Goal: Information Seeking & Learning: Learn about a topic

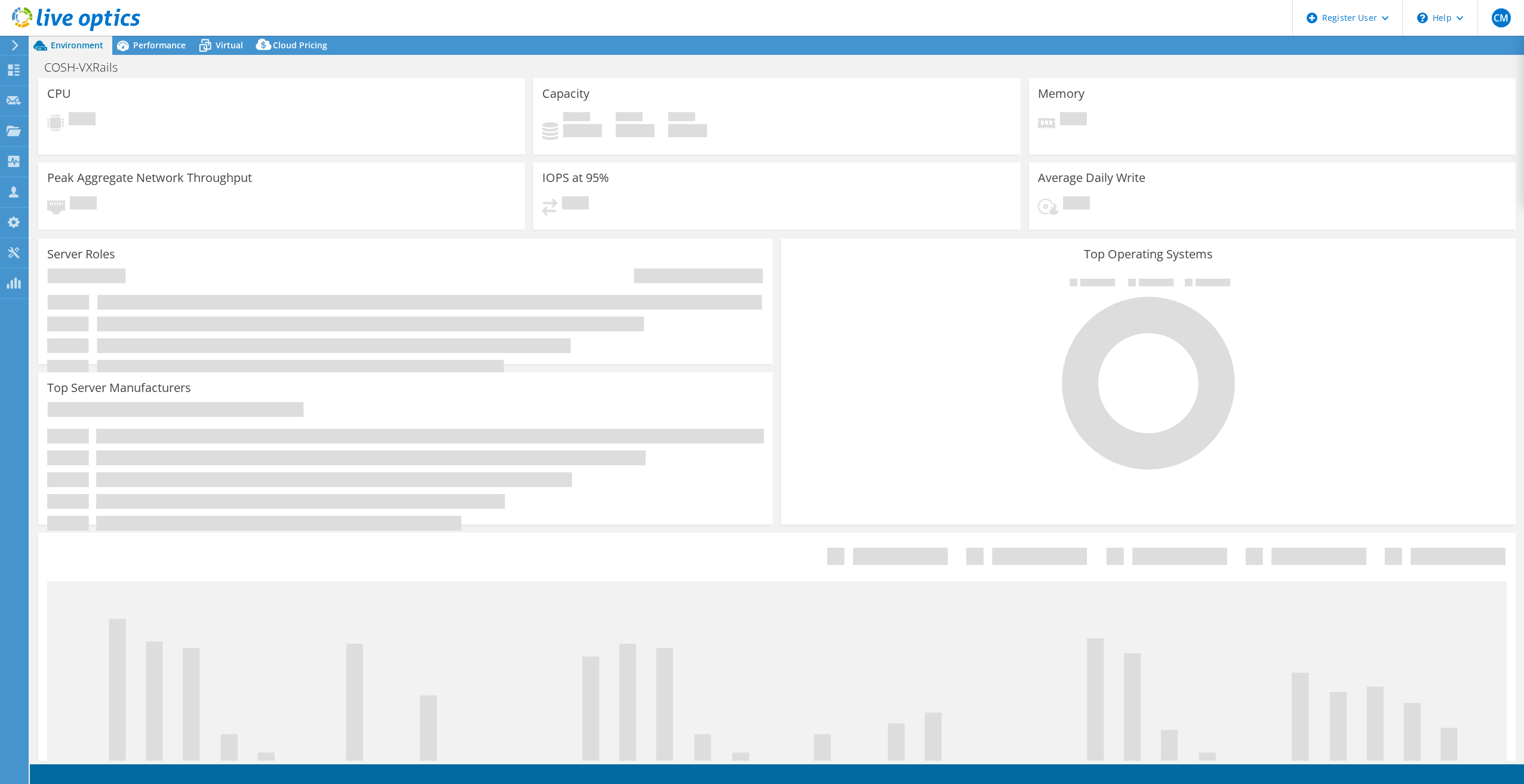
select select "USD"
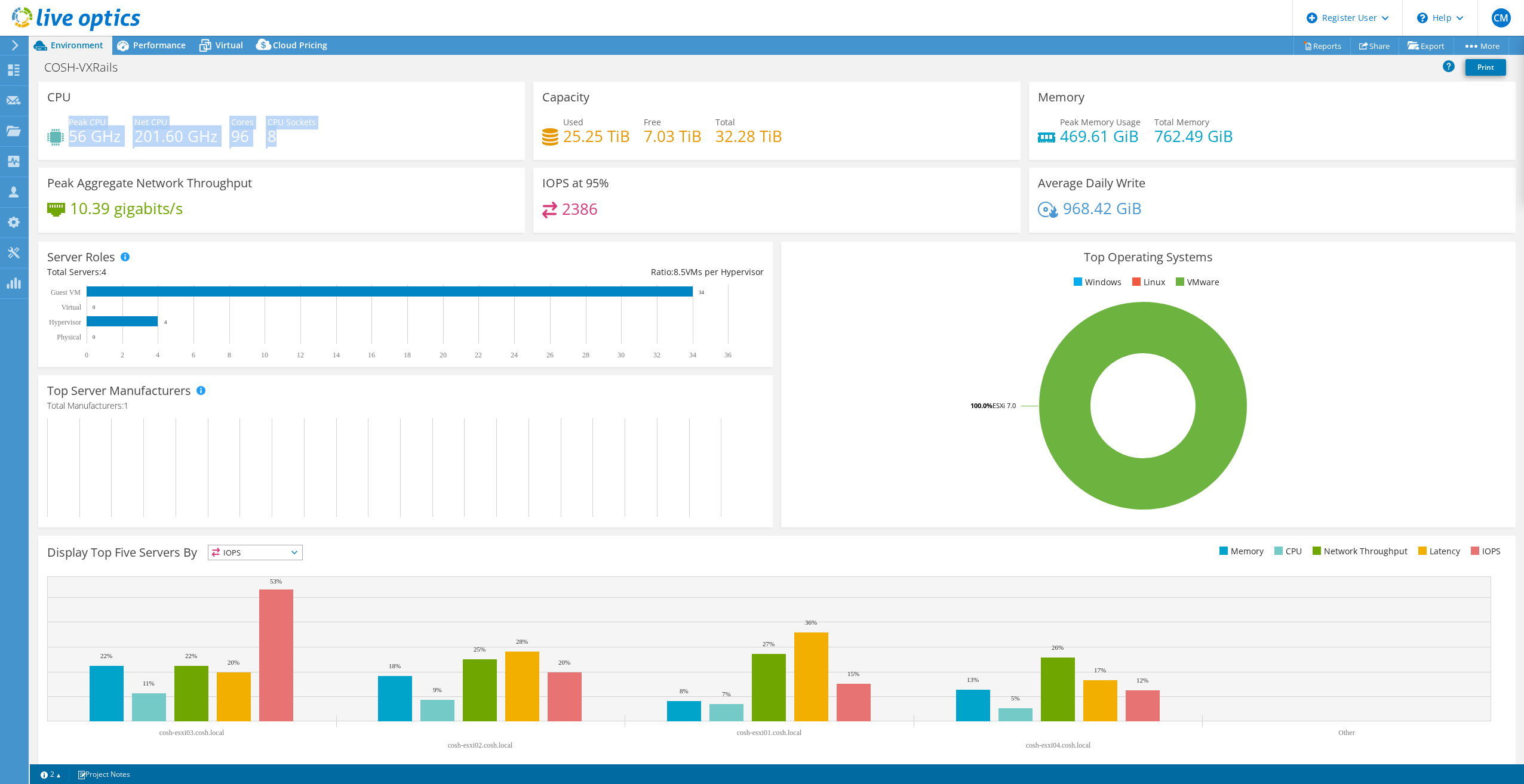
drag, startPoint x: 280, startPoint y: 135, endPoint x: 69, endPoint y: 122, distance: 211.4
click at [69, 122] on div "Peak CPU 56 GHz Net CPU 201.60 GHz Cores 96 CPU Sockets 8" at bounding box center [282, 135] width 469 height 38
copy div "Peak CPU 56 GHz Net CPU 201.60 GHz Cores 96 CPU Sockets 8"
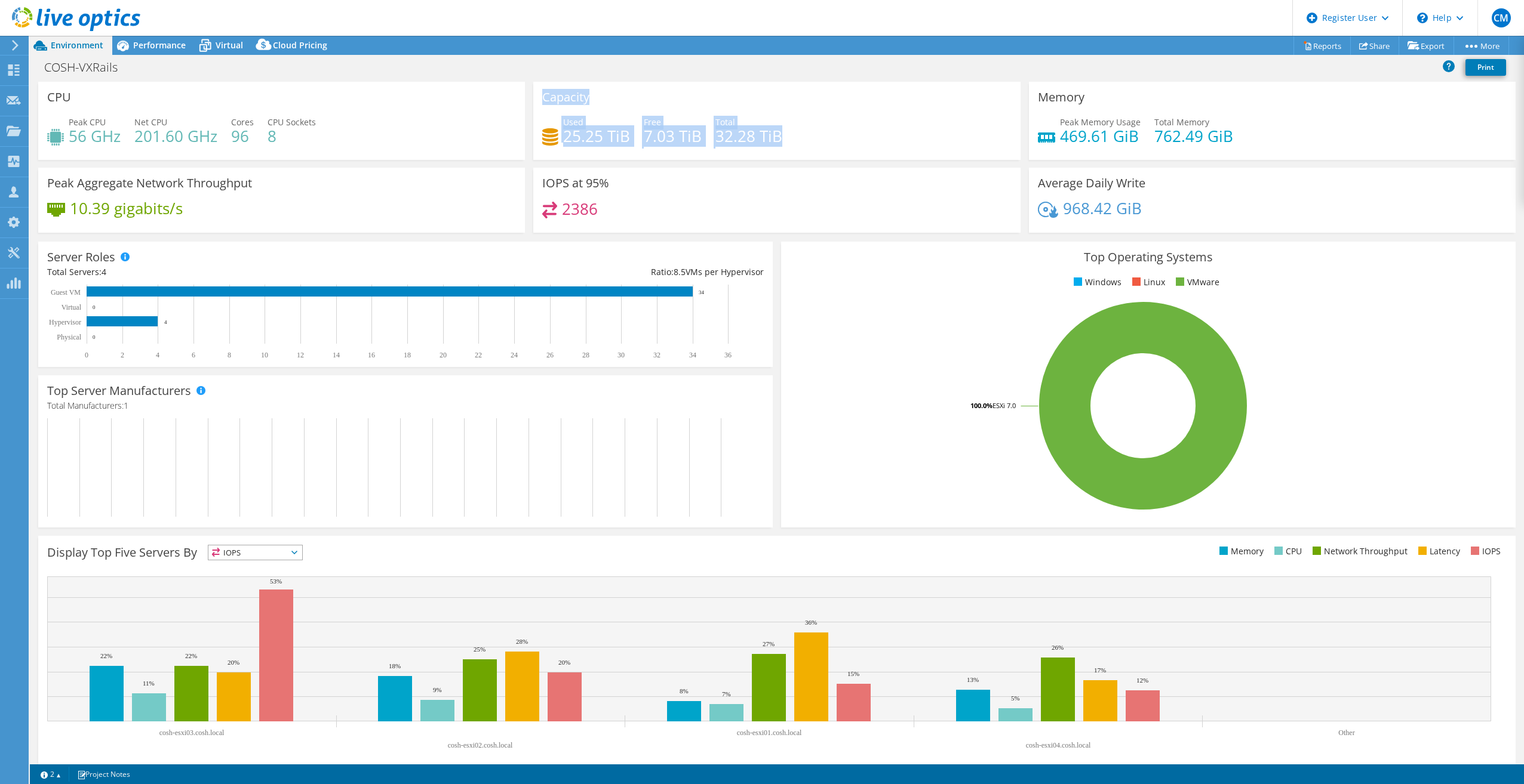
drag, startPoint x: 786, startPoint y: 143, endPoint x: 536, endPoint y: 102, distance: 253.3
click at [536, 102] on div "Capacity Used 25.25 TiB Free 7.03 TiB Total 32.28 TiB" at bounding box center [777, 121] width 487 height 78
copy div "Capacity Used 25.25 TiB Free 7.03 TiB Total 32.28 TiB"
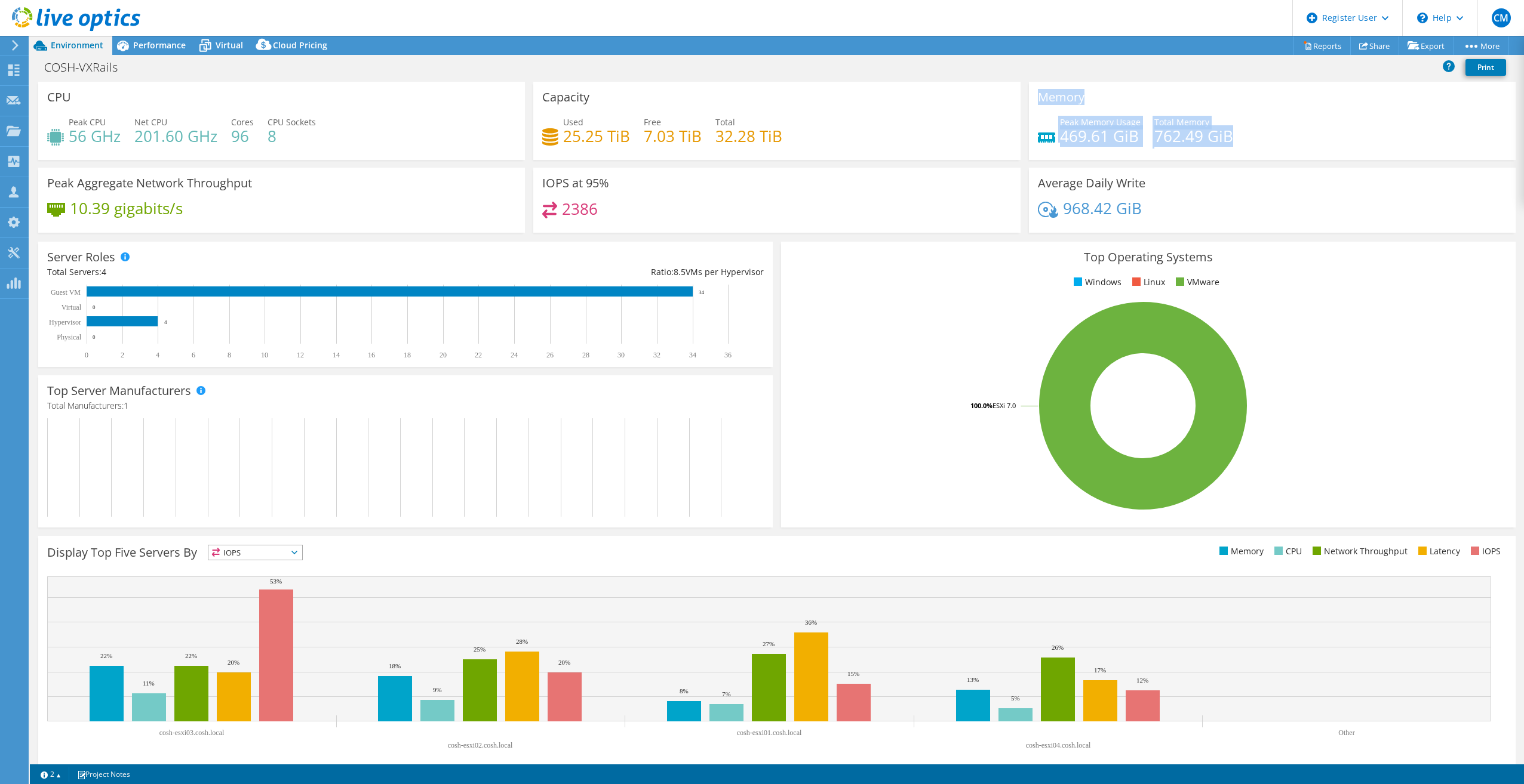
drag, startPoint x: 1241, startPoint y: 132, endPoint x: 1032, endPoint y: 102, distance: 211.1
click at [1032, 102] on div "Memory Peak Memory Usage 469.61 GiB Total Memory 762.49 GiB" at bounding box center [1272, 121] width 487 height 78
copy div "Memory Peak Memory Usage 469.61 GiB Total Memory 762.49 GiB"
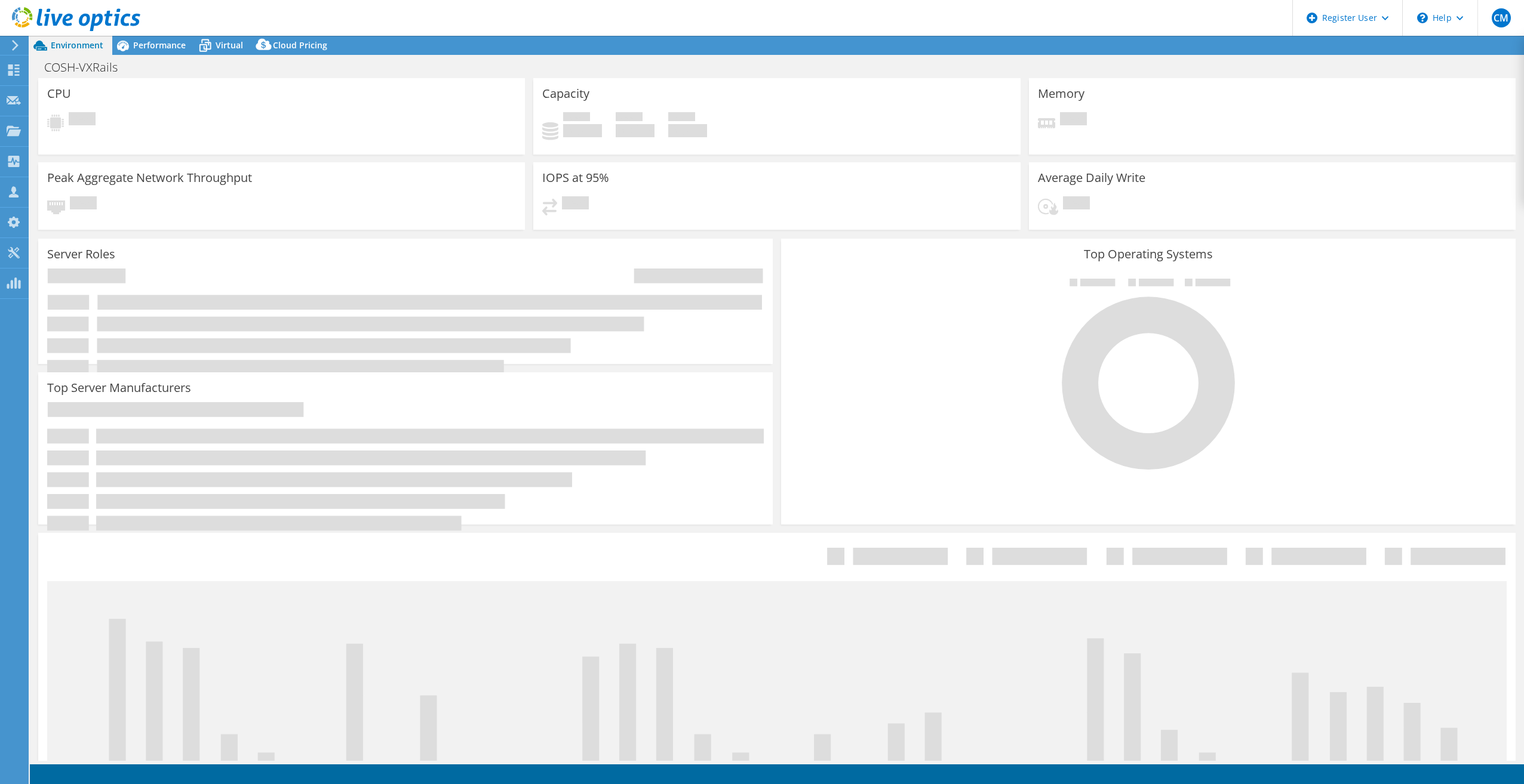
select select "USD"
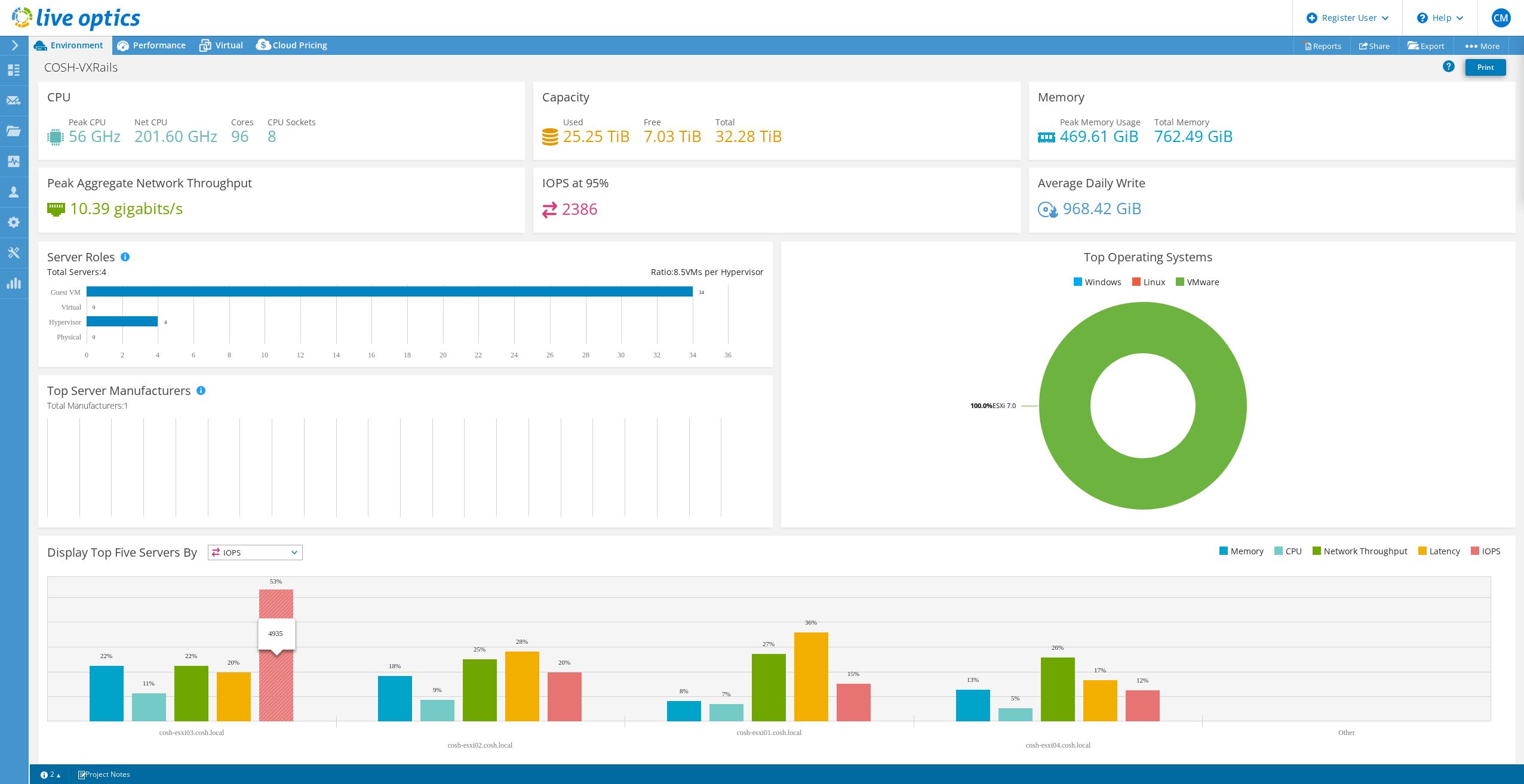
click at [278, 640] on rect at bounding box center [276, 656] width 34 height 132
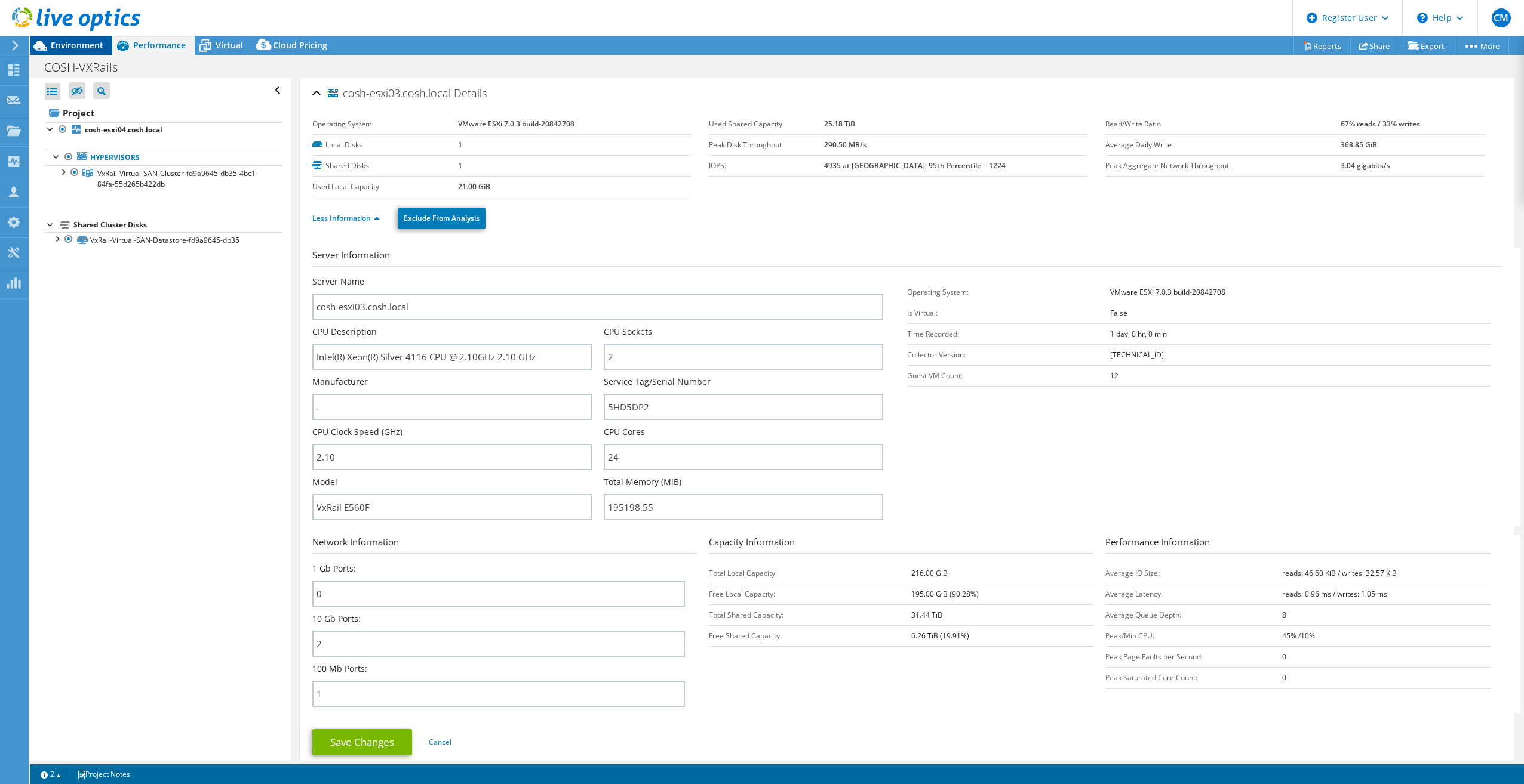
click at [76, 45] on span "Environment" at bounding box center [77, 45] width 52 height 12
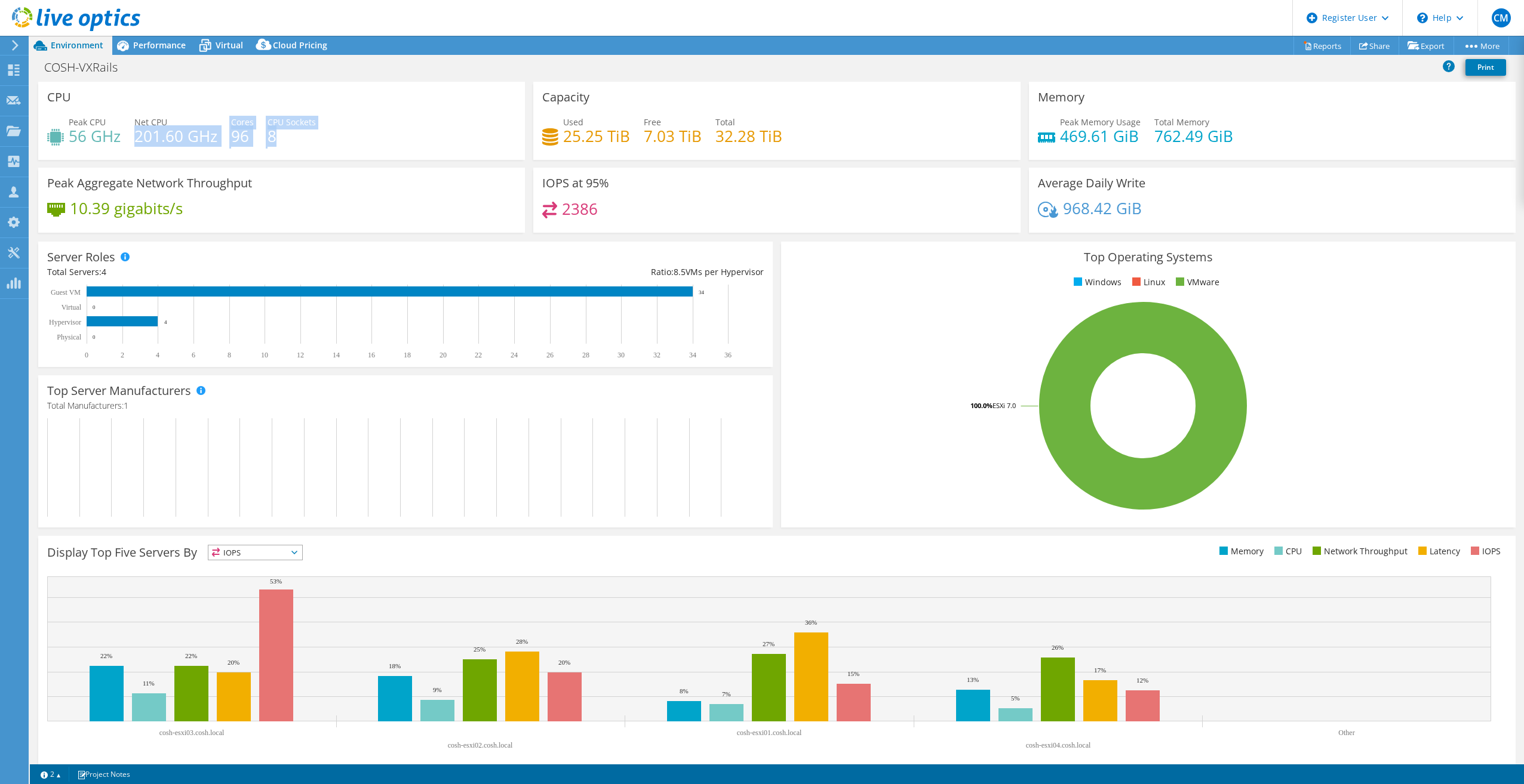
drag, startPoint x: 270, startPoint y: 139, endPoint x: 142, endPoint y: 144, distance: 128.1
click at [137, 142] on div "Peak CPU 56 GHz Net CPU 201.60 GHz Cores 96 CPU Sockets 8" at bounding box center [282, 135] width 469 height 38
click at [402, 148] on div "Peak CPU 56 GHz Net CPU 201.60 GHz Cores 96 CPU Sockets 8" at bounding box center [282, 135] width 469 height 38
click at [148, 43] on span "Performance" at bounding box center [159, 45] width 52 height 12
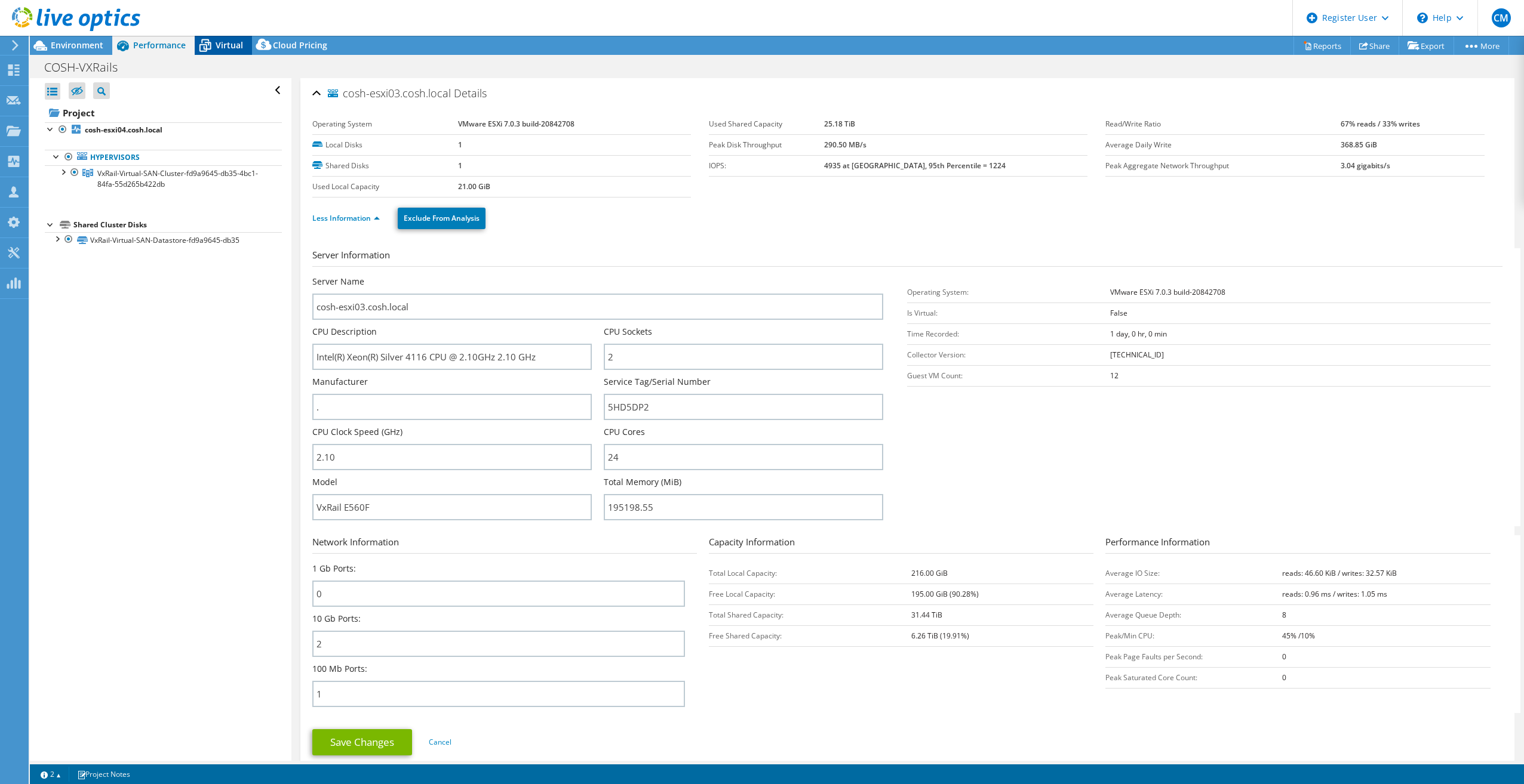
click at [232, 41] on span "Virtual" at bounding box center [230, 45] width 27 height 12
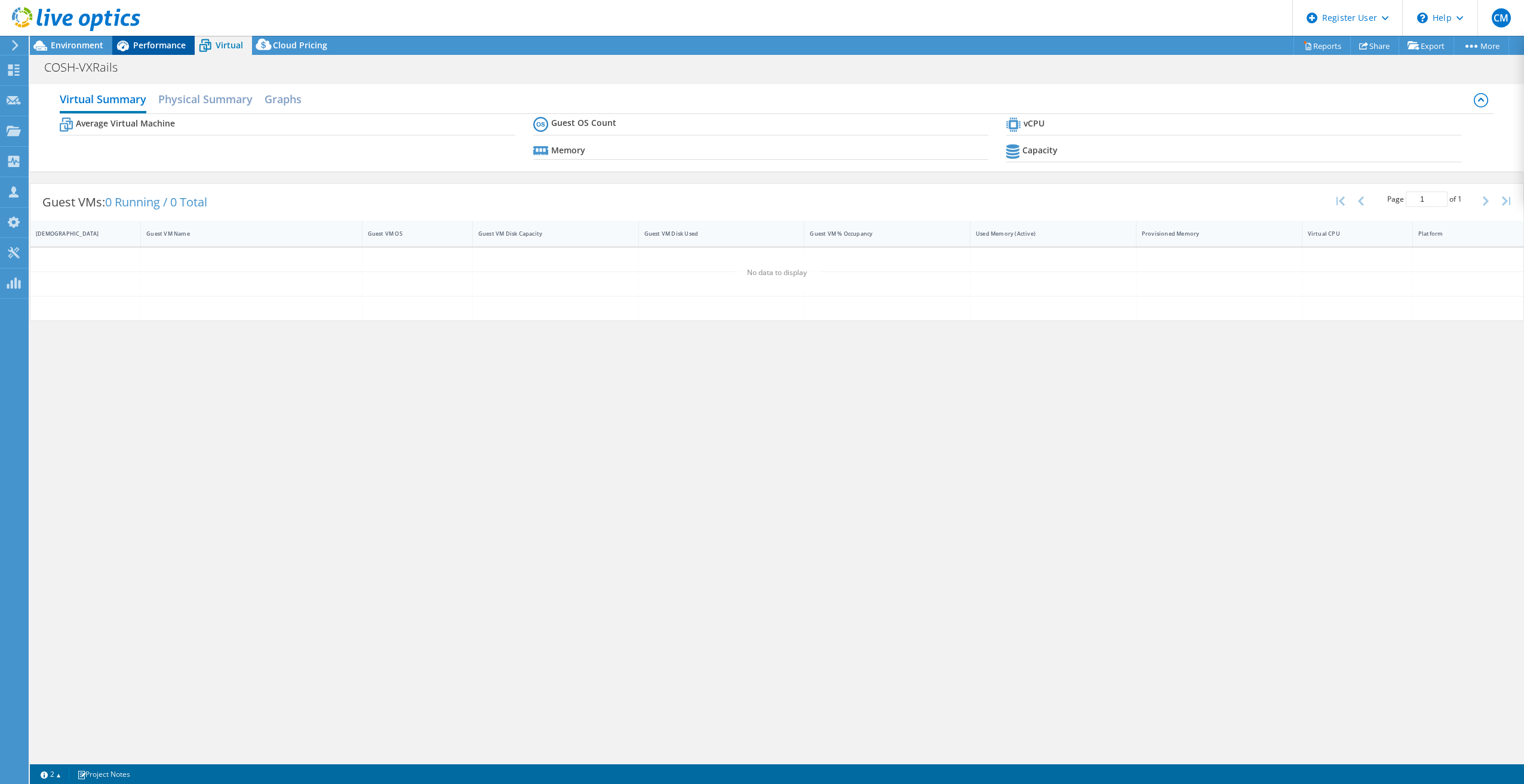
click at [157, 39] on span "Performance" at bounding box center [159, 45] width 52 height 12
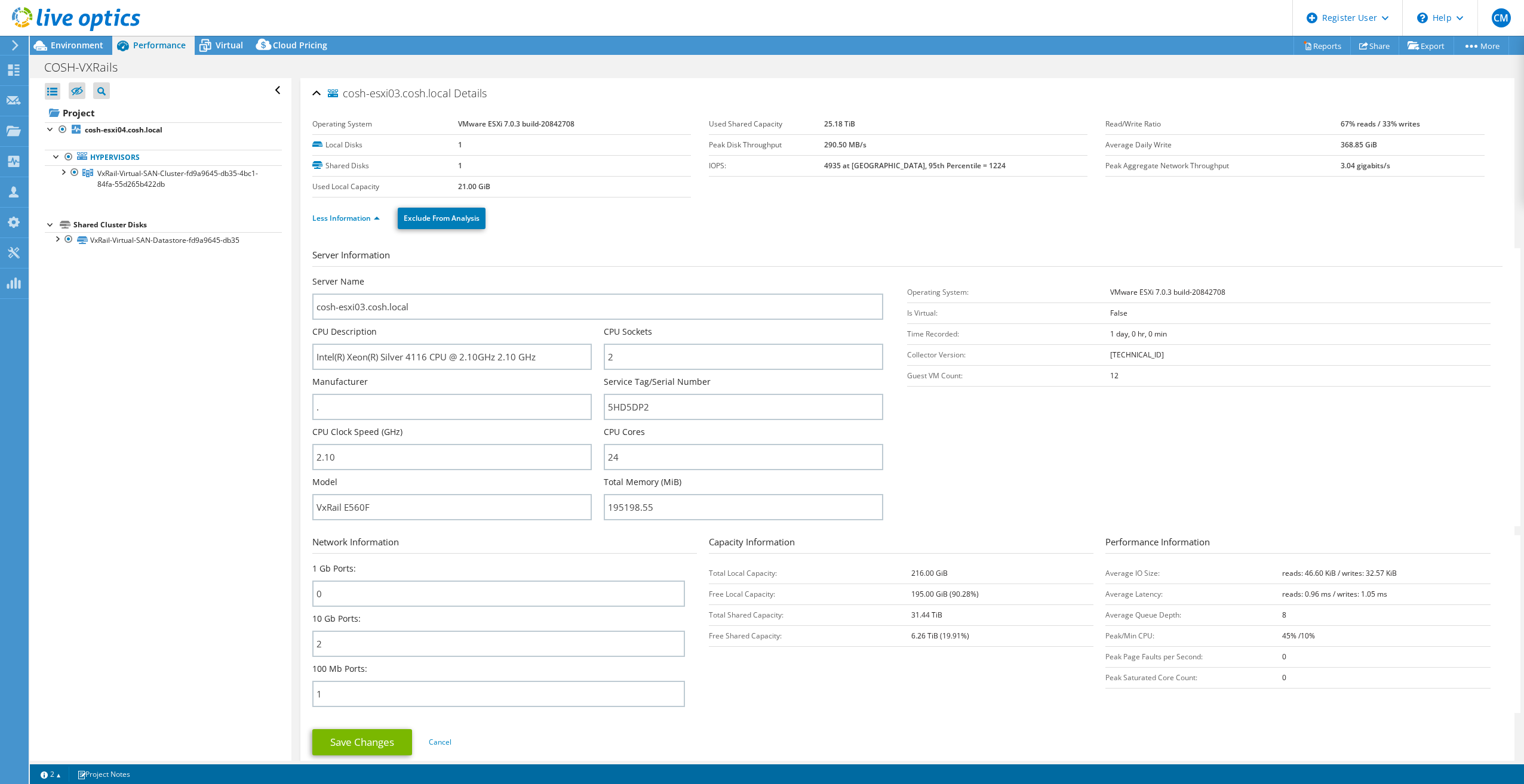
click at [89, 34] on div at bounding box center [70, 20] width 140 height 40
click at [87, 45] on span "Environment" at bounding box center [77, 45] width 52 height 12
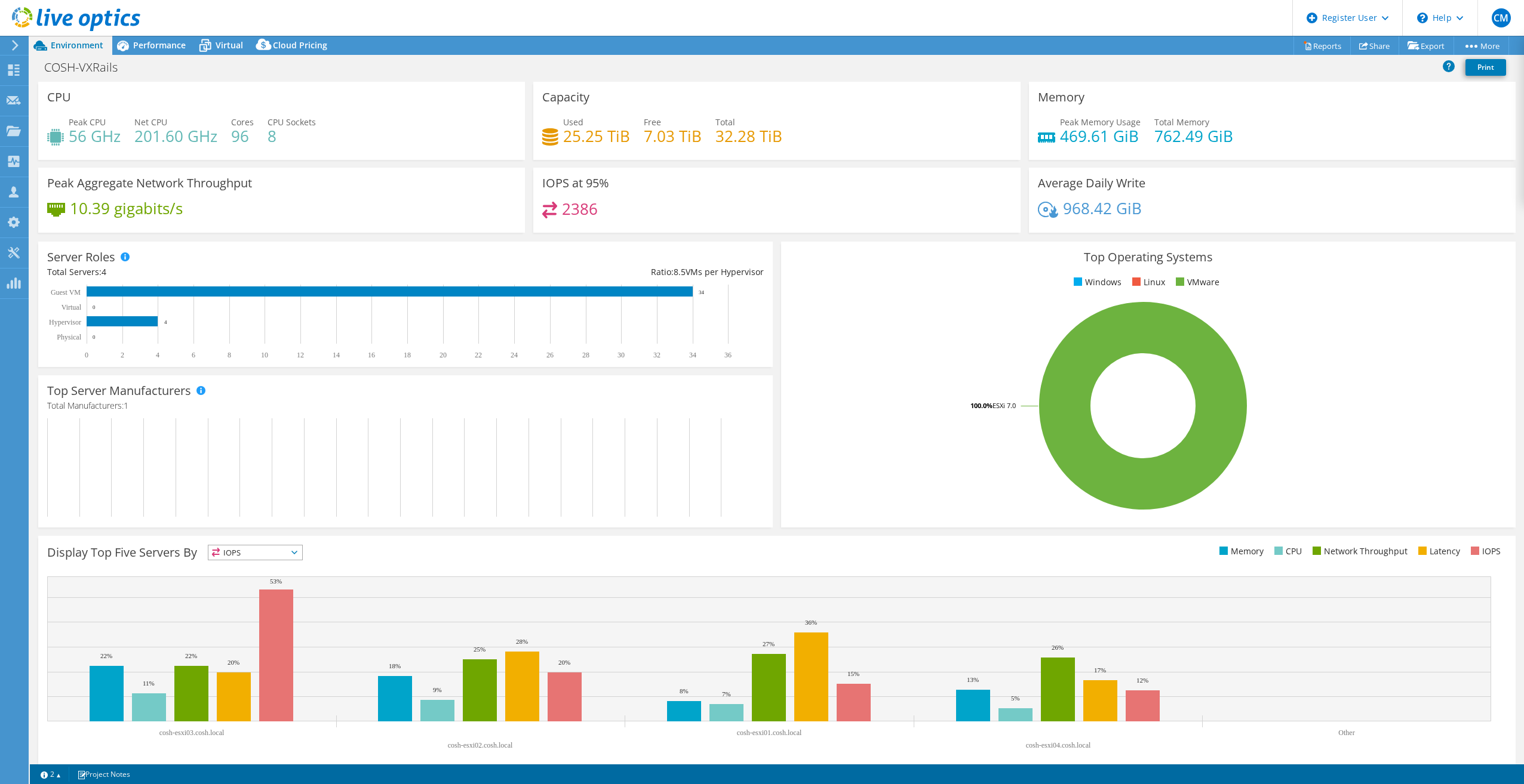
click at [200, 262] on div "Server Roles Physical Servers represent bare metal servers that were targets of…" at bounding box center [406, 304] width 734 height 125
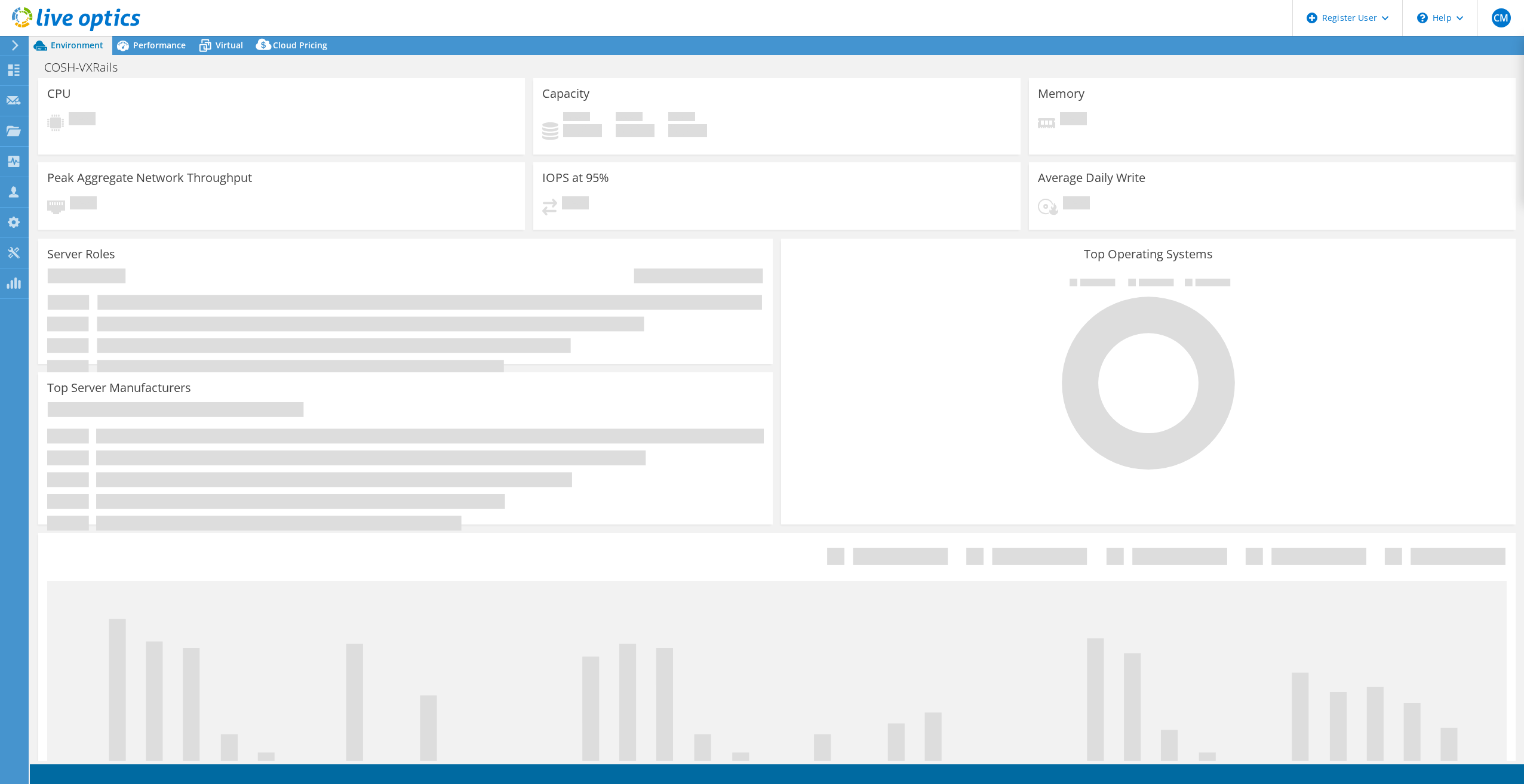
select select "USD"
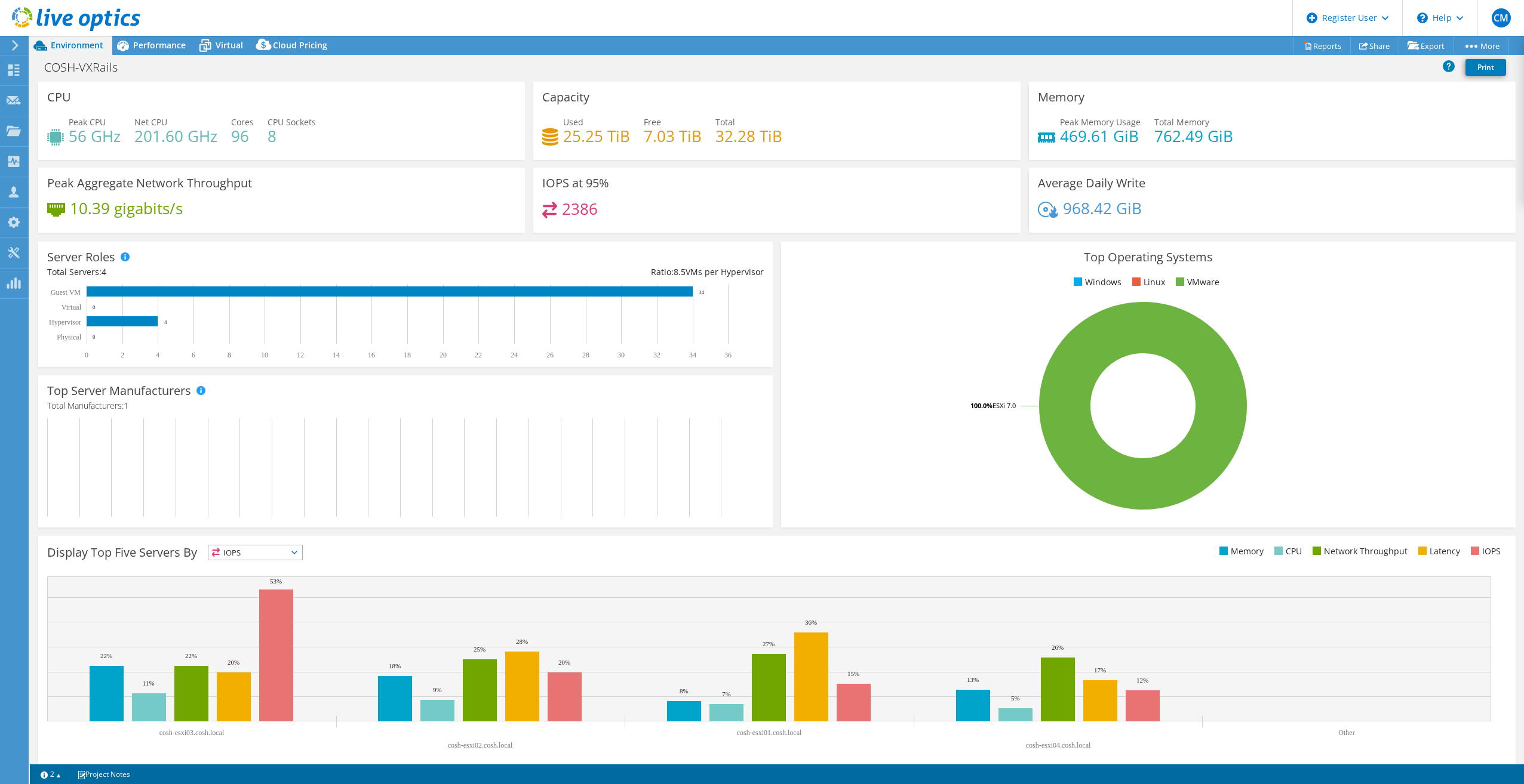
click at [289, 549] on span "IOPS" at bounding box center [255, 552] width 93 height 14
click at [1306, 203] on div "968.42 GiB" at bounding box center [1272, 214] width 469 height 25
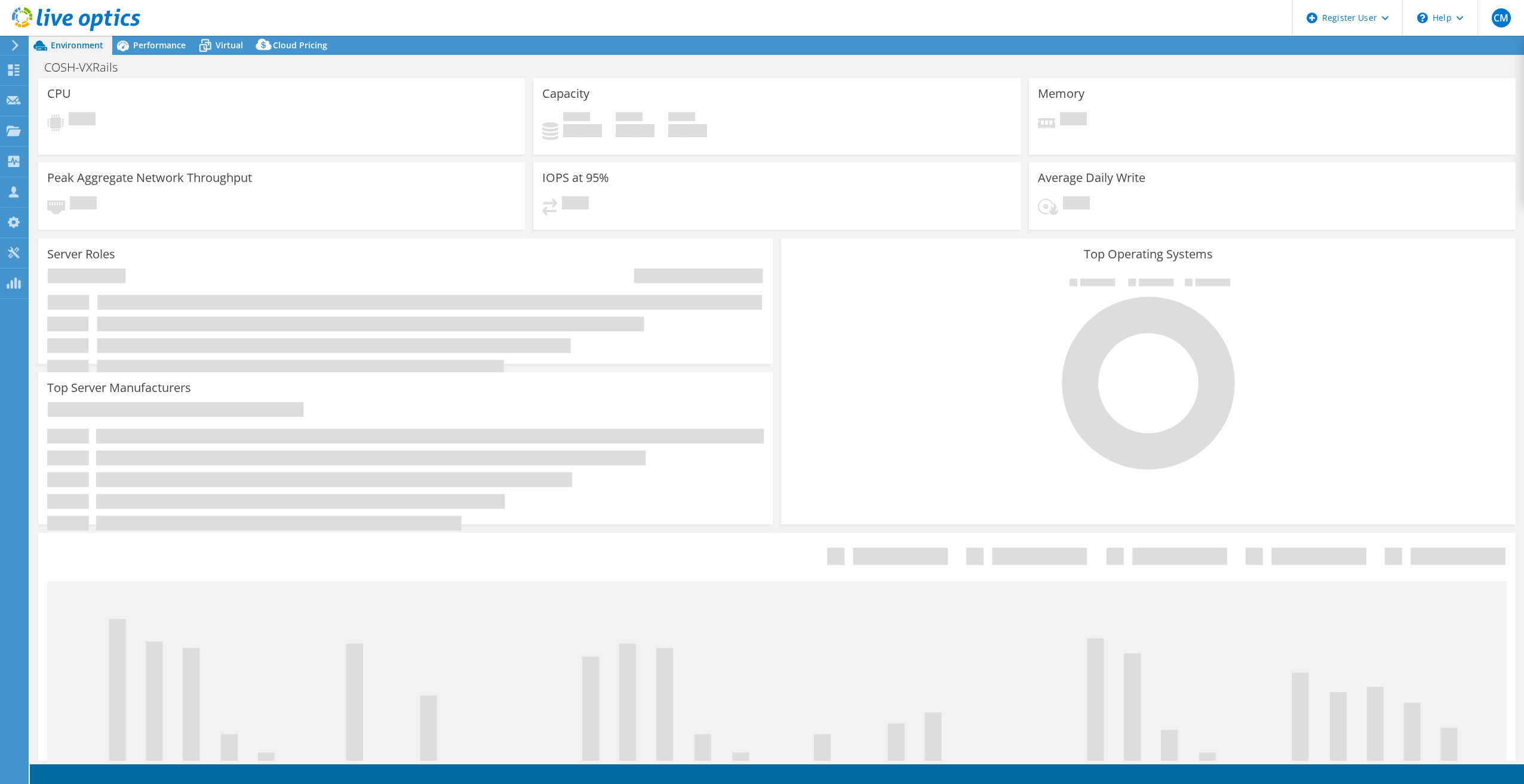
select select "USD"
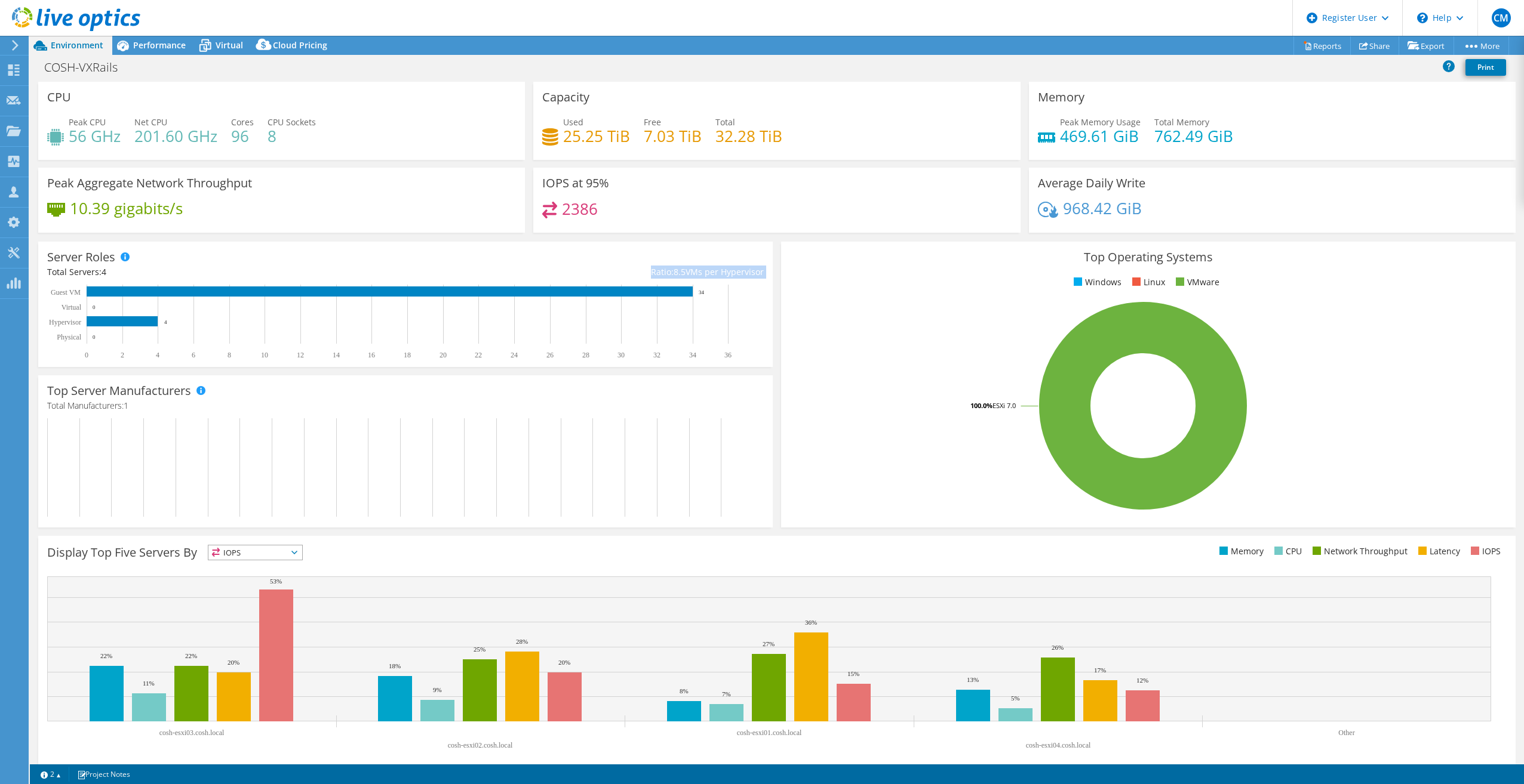
drag, startPoint x: 135, startPoint y: 271, endPoint x: 74, endPoint y: 288, distance: 63.3
click at [74, 288] on div "Server Roles Physical Servers represent bare metal servers that were targets of…" at bounding box center [406, 304] width 734 height 125
click at [423, 179] on div "Peak Aggregate Network Throughput 10.39 gigabits/s" at bounding box center [282, 200] width 487 height 65
drag, startPoint x: 230, startPoint y: 134, endPoint x: 254, endPoint y: 139, distance: 24.5
click at [254, 139] on div "Peak CPU 56 GHz Net CPU 201.60 GHz Cores 96 CPU Sockets 8" at bounding box center [282, 135] width 469 height 38
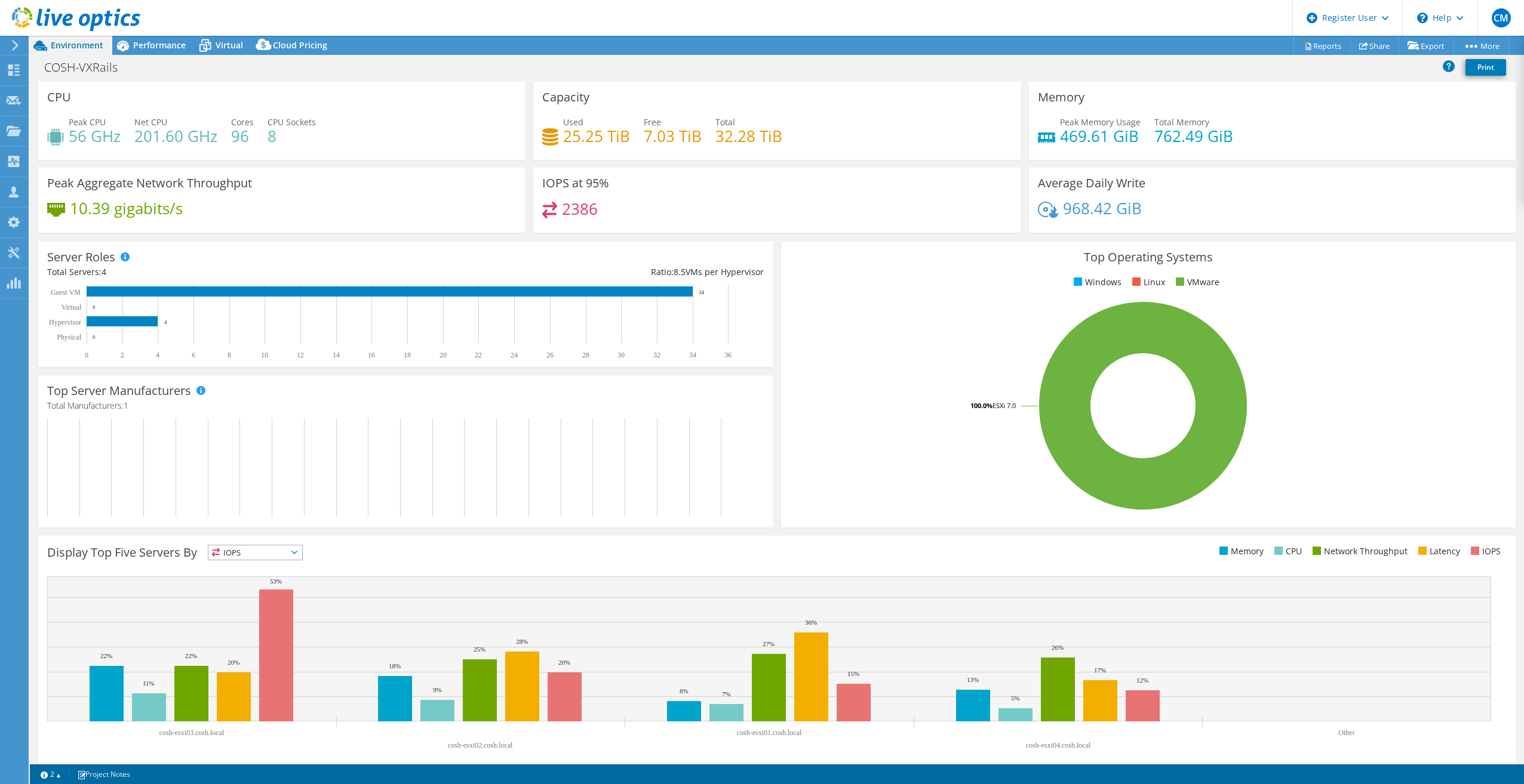
drag, startPoint x: 254, startPoint y: 139, endPoint x: 509, endPoint y: 164, distance: 256.2
click at [509, 164] on div "CPU Peak CPU 56 GHz Net CPU 201.60 GHz Cores 96 CPU Sockets 8" at bounding box center [282, 124] width 495 height 86
drag, startPoint x: 230, startPoint y: 135, endPoint x: 249, endPoint y: 135, distance: 19.0
click at [247, 135] on h4 "96" at bounding box center [242, 135] width 23 height 13
drag, startPoint x: 249, startPoint y: 135, endPoint x: 373, endPoint y: 142, distance: 124.2
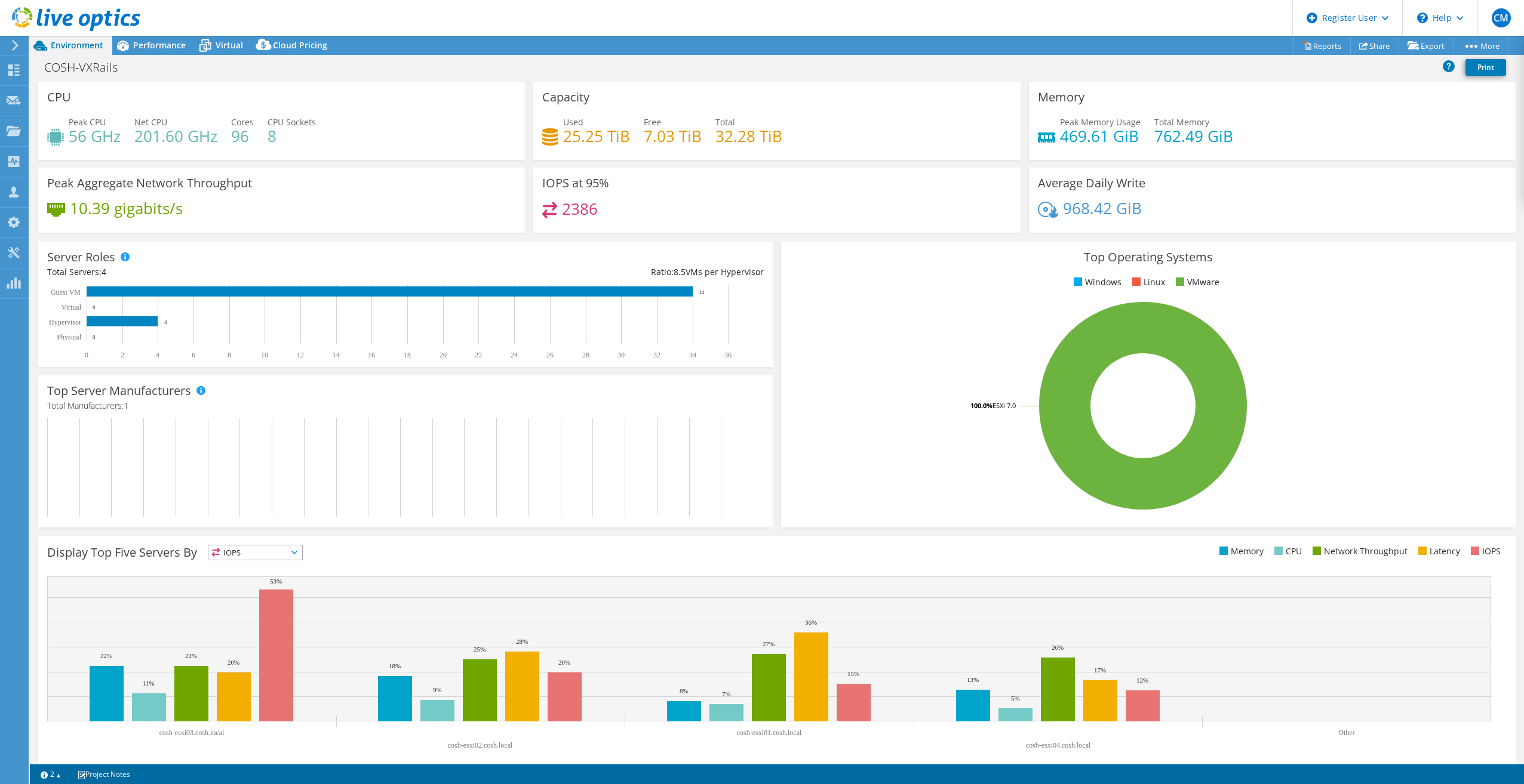
click at [373, 142] on div "Peak CPU 56 GHz Net CPU 201.60 GHz Cores 96 CPU Sockets 8" at bounding box center [282, 135] width 469 height 38
drag, startPoint x: 234, startPoint y: 140, endPoint x: 253, endPoint y: 139, distance: 19.0
click at [253, 139] on div "Peak CPU 56 GHz Net CPU 201.60 GHz Cores 96 CPU Sockets 8" at bounding box center [282, 135] width 469 height 38
drag, startPoint x: 253, startPoint y: 139, endPoint x: 361, endPoint y: 124, distance: 109.0
click at [361, 124] on div "Peak CPU 56 GHz Net CPU 201.60 GHz Cores 96 CPU Sockets 8" at bounding box center [282, 135] width 469 height 38
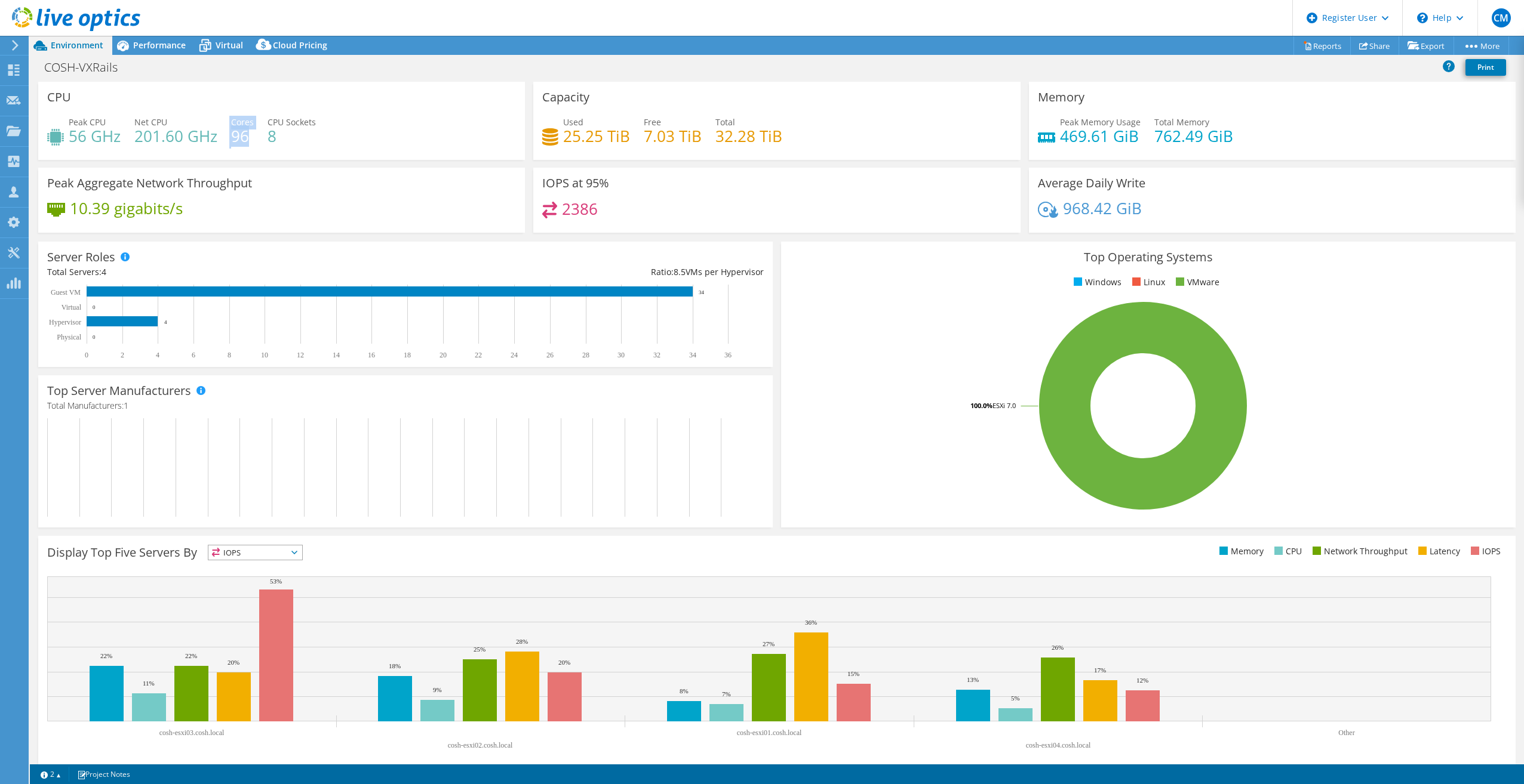
drag, startPoint x: 225, startPoint y: 141, endPoint x: 247, endPoint y: 139, distance: 22.1
click at [247, 139] on div "Peak CPU 56 GHz Net CPU 201.60 GHz Cores 96 CPU Sockets 8" at bounding box center [282, 135] width 469 height 38
drag, startPoint x: 247, startPoint y: 139, endPoint x: 366, endPoint y: 131, distance: 119.3
click at [365, 131] on div "Peak CPU 56 GHz Net CPU 201.60 GHz Cores 96 CPU Sockets 8" at bounding box center [282, 135] width 469 height 38
drag, startPoint x: 564, startPoint y: 137, endPoint x: 627, endPoint y: 142, distance: 63.2
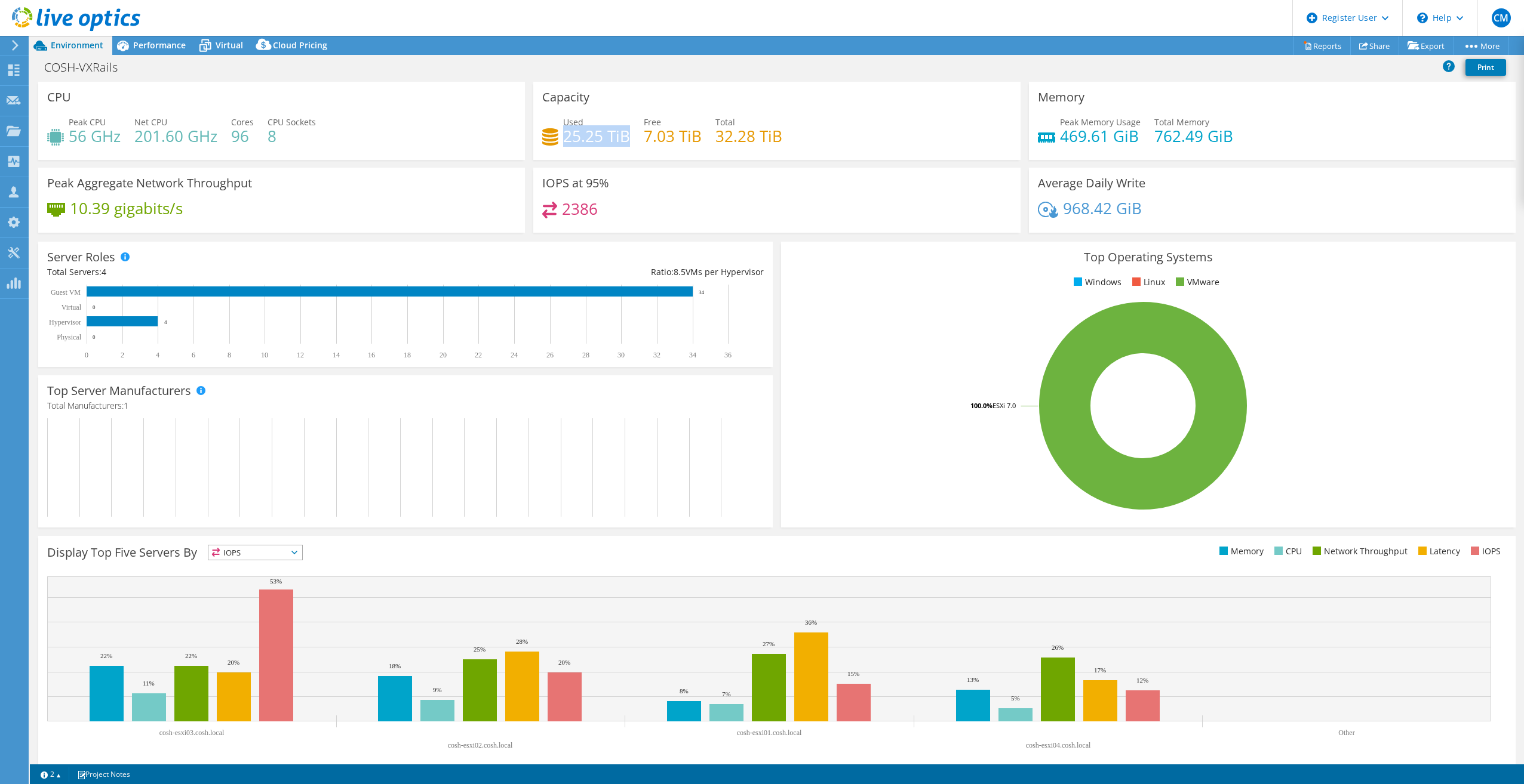
click at [626, 142] on h4 "25.25 TiB" at bounding box center [596, 135] width 67 height 13
drag, startPoint x: 627, startPoint y: 142, endPoint x: 769, endPoint y: 138, distance: 142.1
click at [769, 138] on h4 "32.28 TiB" at bounding box center [749, 135] width 67 height 13
drag, startPoint x: 1250, startPoint y: 135, endPoint x: 1149, endPoint y: 144, distance: 101.4
click at [1149, 144] on div "Peak Memory Usage 469.61 GiB Total Memory 762.49 GiB" at bounding box center [1272, 135] width 469 height 38
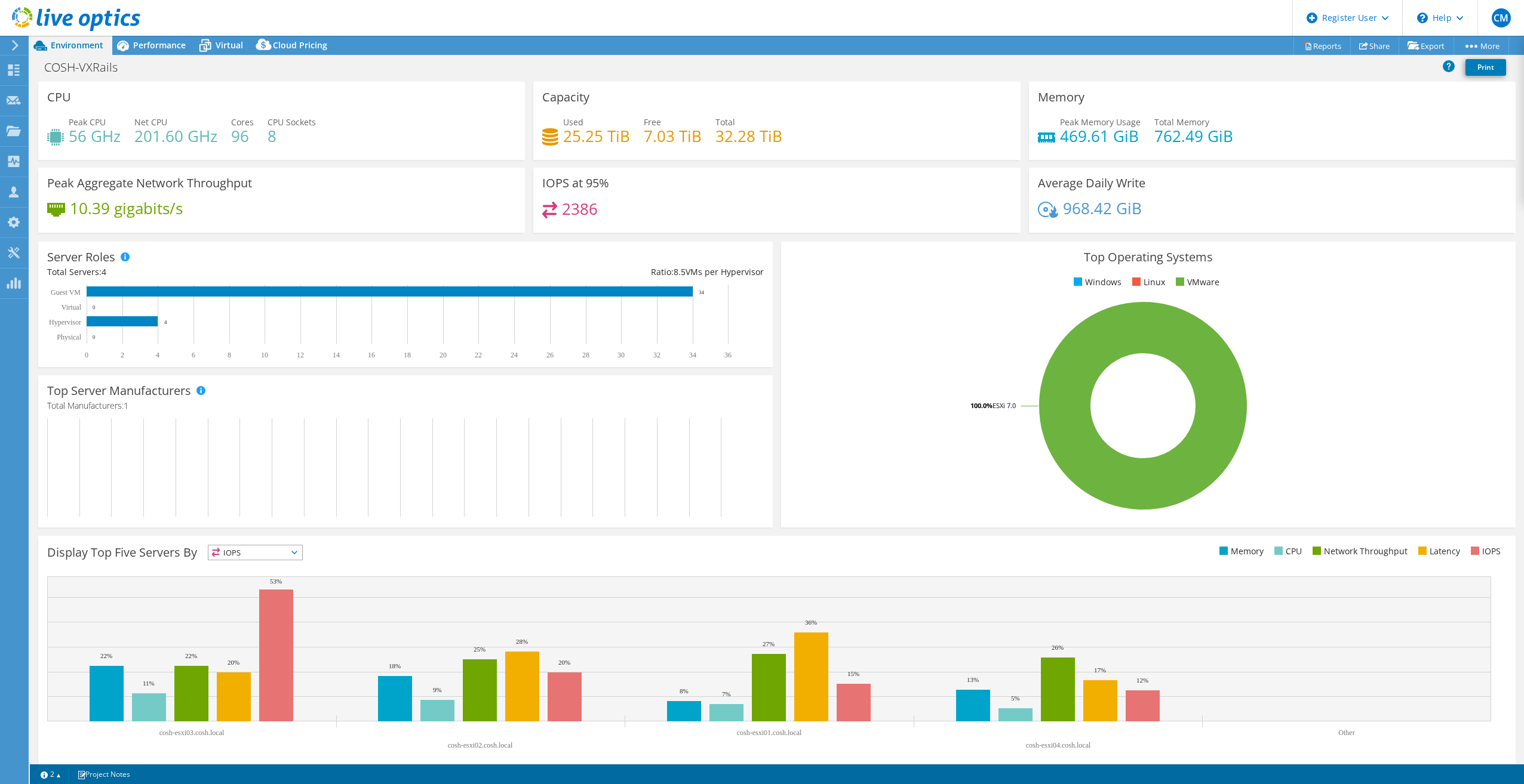
click at [1338, 109] on div "Memory Peak Memory Usage 469.61 GiB Total Memory 762.49 GiB" at bounding box center [1272, 121] width 487 height 78
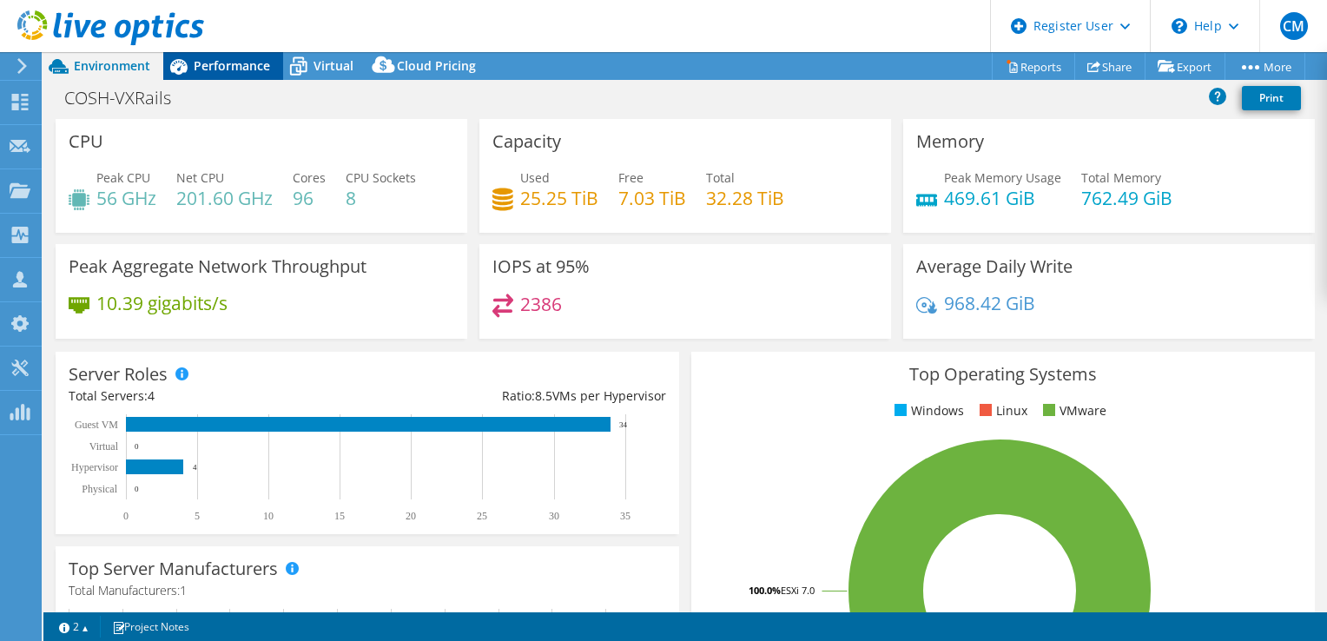
click at [226, 65] on span "Performance" at bounding box center [232, 65] width 76 height 17
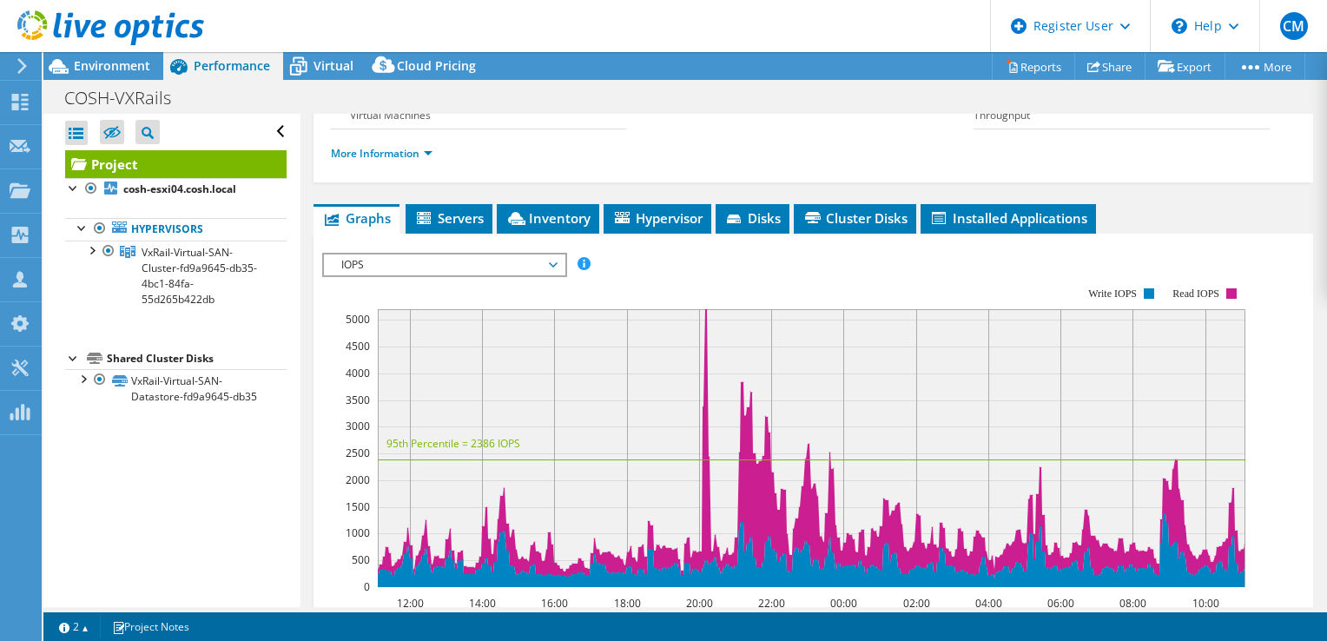
scroll to position [261, 0]
